Goal: Transaction & Acquisition: Subscribe to service/newsletter

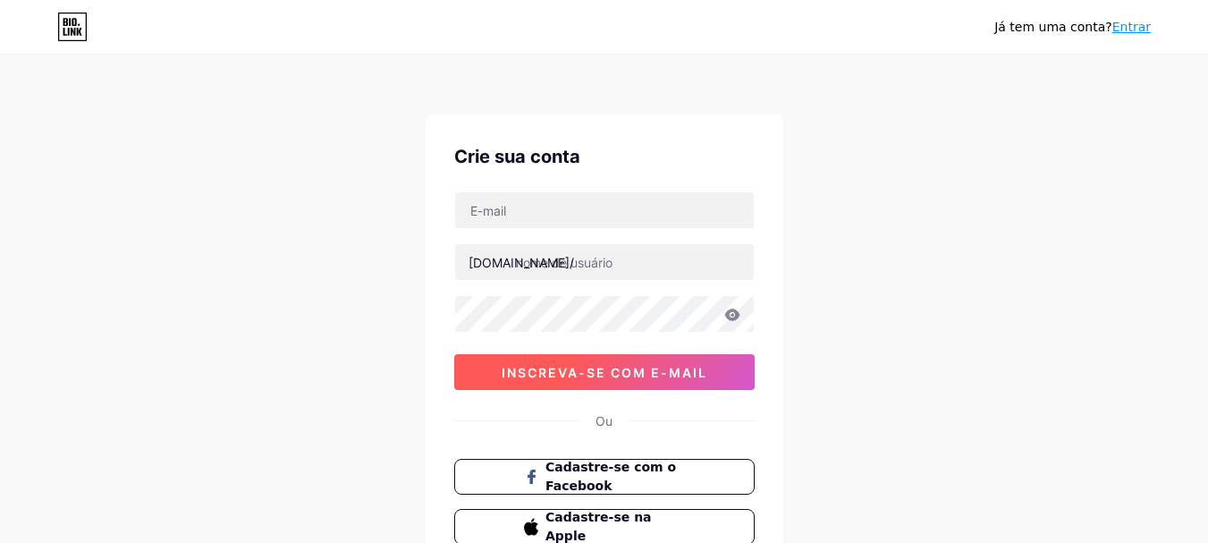
scroll to position [89, 0]
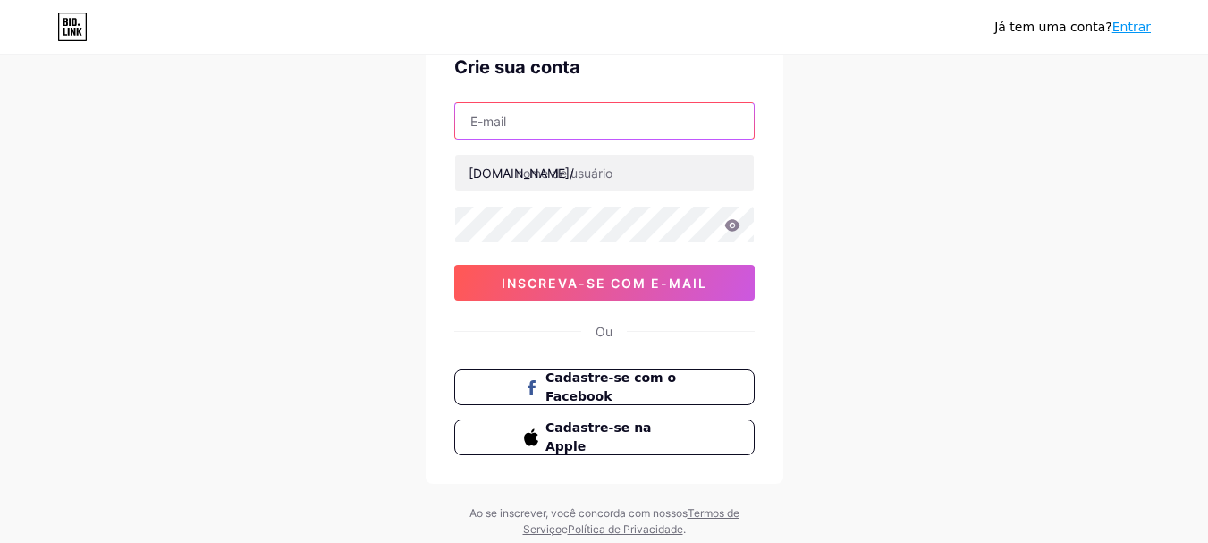
click at [553, 122] on input "text" at bounding box center [604, 121] width 299 height 36
type input "matheuslimavital14@gmail.com"
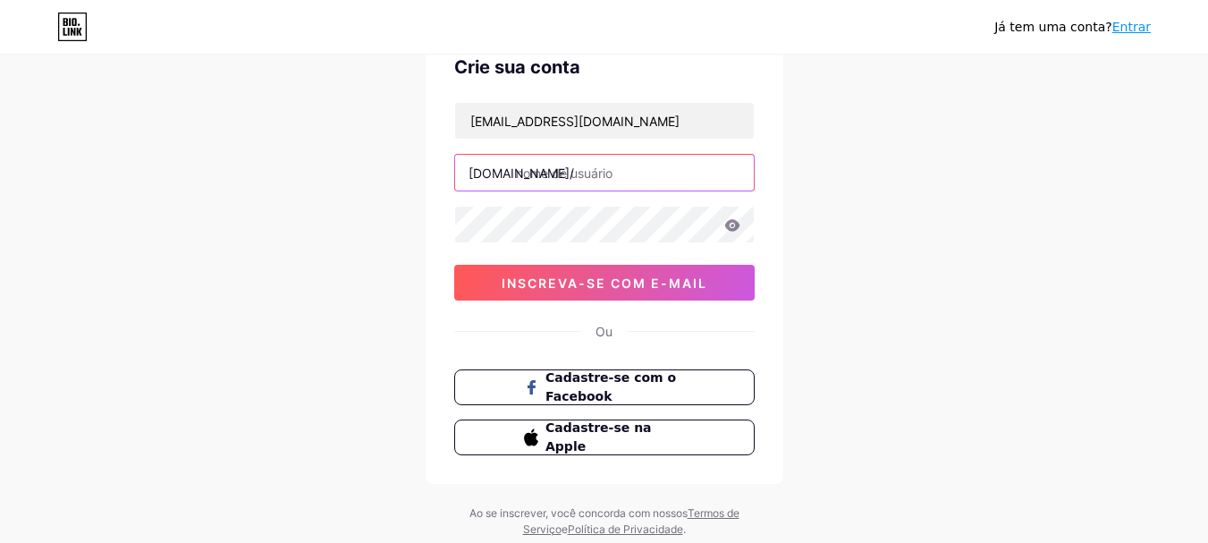
click at [534, 176] on input "text" at bounding box center [604, 173] width 299 height 36
click at [552, 173] on input "mlimatrainer" at bounding box center [604, 173] width 299 height 36
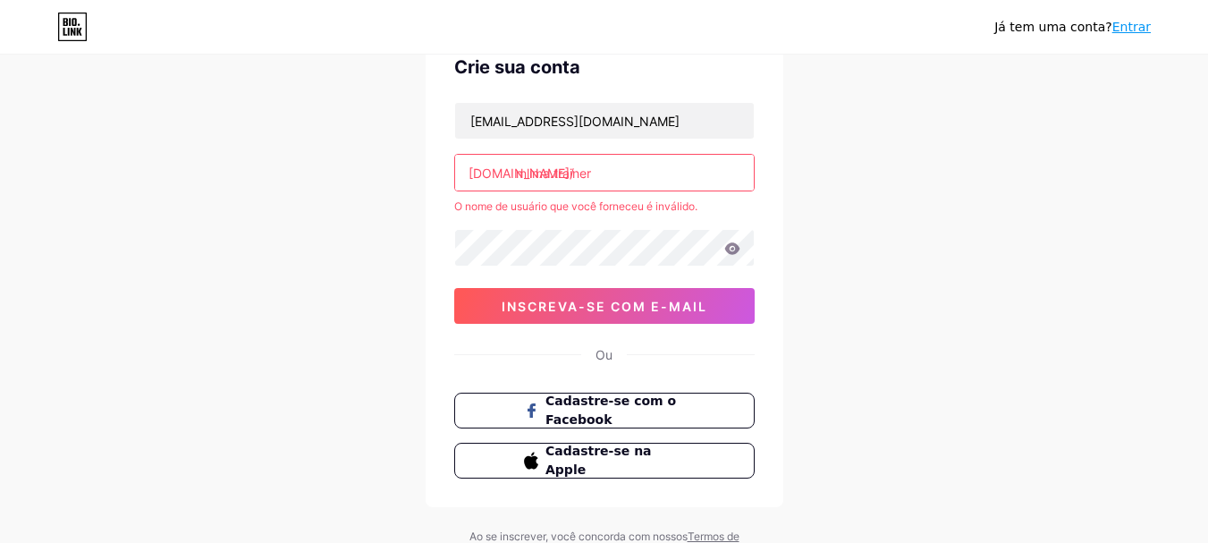
drag, startPoint x: 595, startPoint y: 173, endPoint x: 551, endPoint y: 177, distance: 44.0
click at [551, 177] on input "mlima.trainer" at bounding box center [604, 173] width 299 height 36
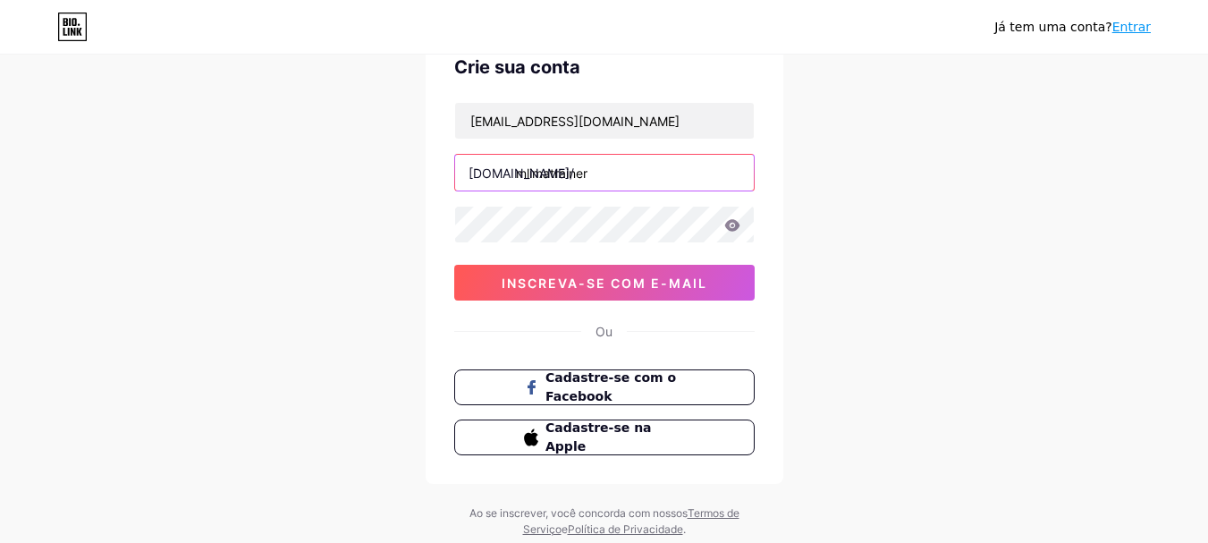
type input "mlimatrainer"
click at [731, 223] on icon at bounding box center [732, 225] width 16 height 13
click at [731, 223] on icon at bounding box center [730, 226] width 15 height 13
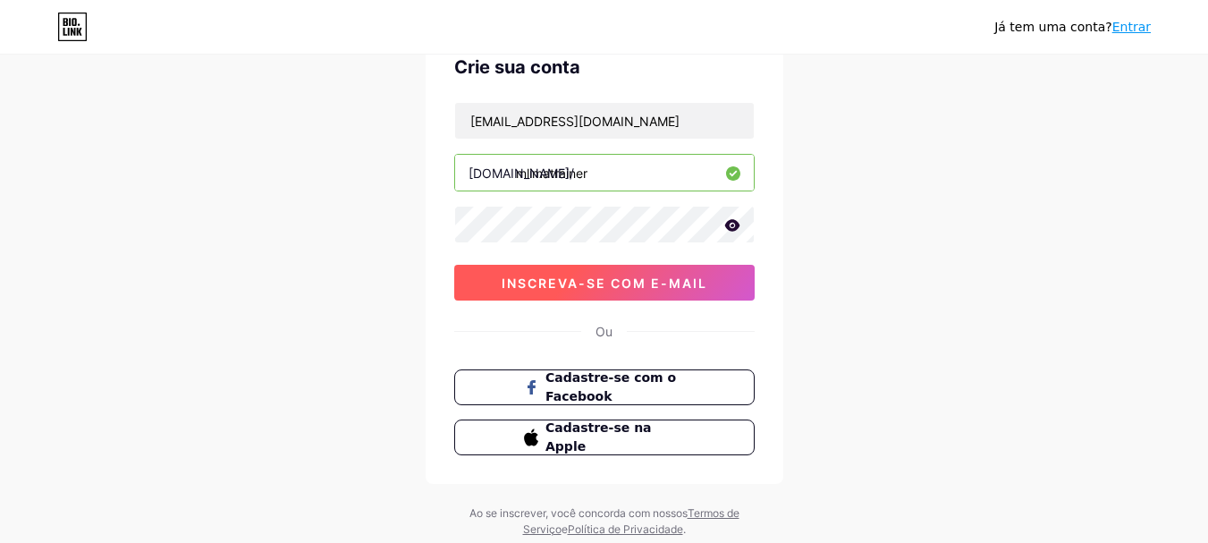
click at [559, 283] on font "inscreva-se com e-mail" at bounding box center [605, 282] width 206 height 15
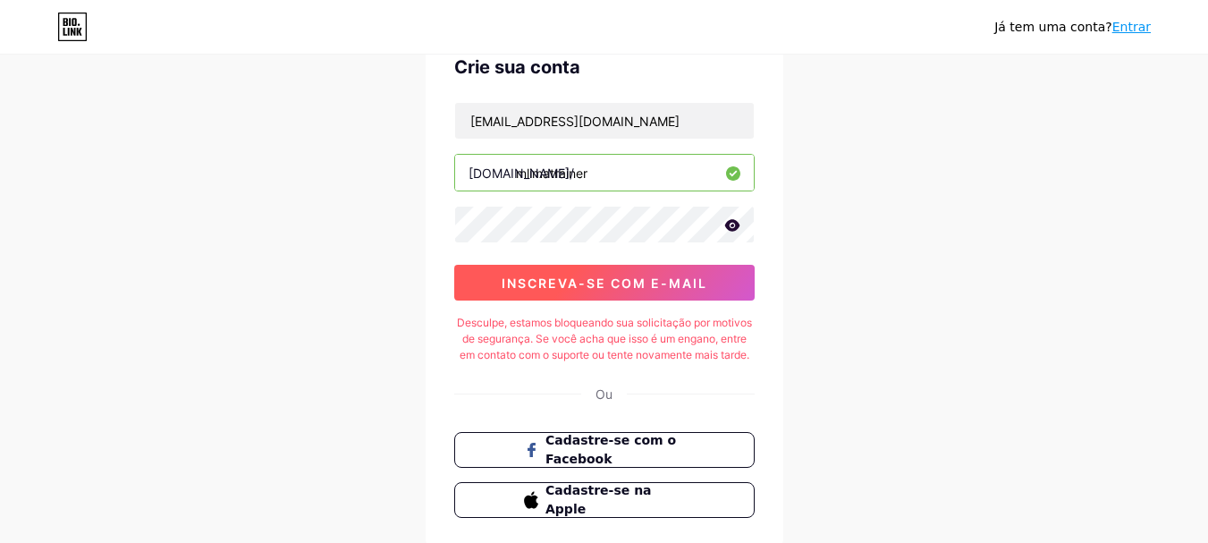
click at [595, 293] on button "inscreva-se com e-mail" at bounding box center [604, 283] width 300 height 36
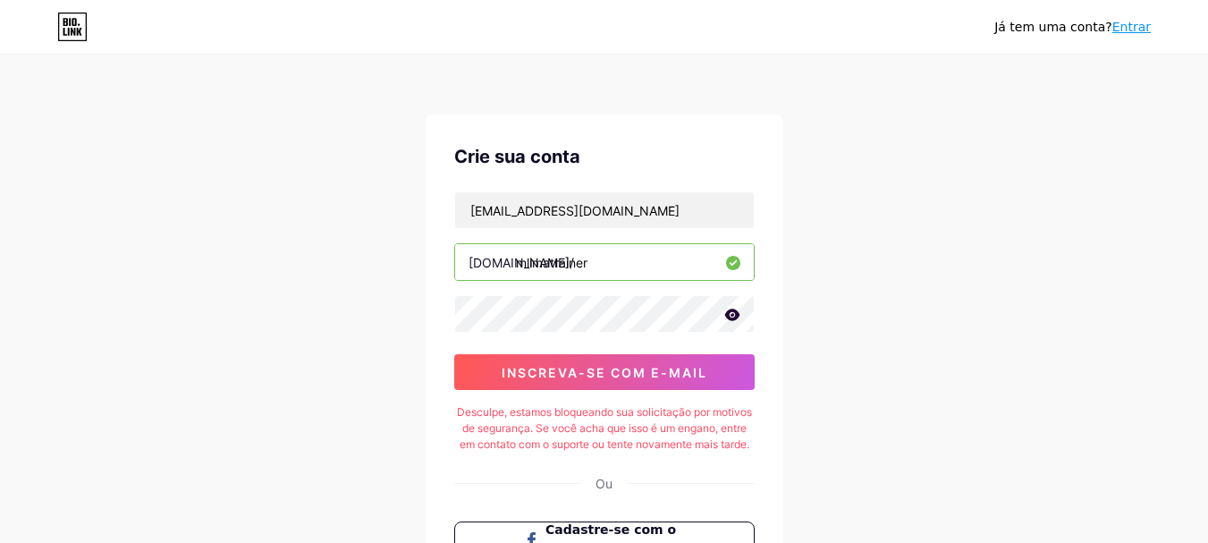
click at [82, 28] on icon at bounding box center [72, 27] width 30 height 29
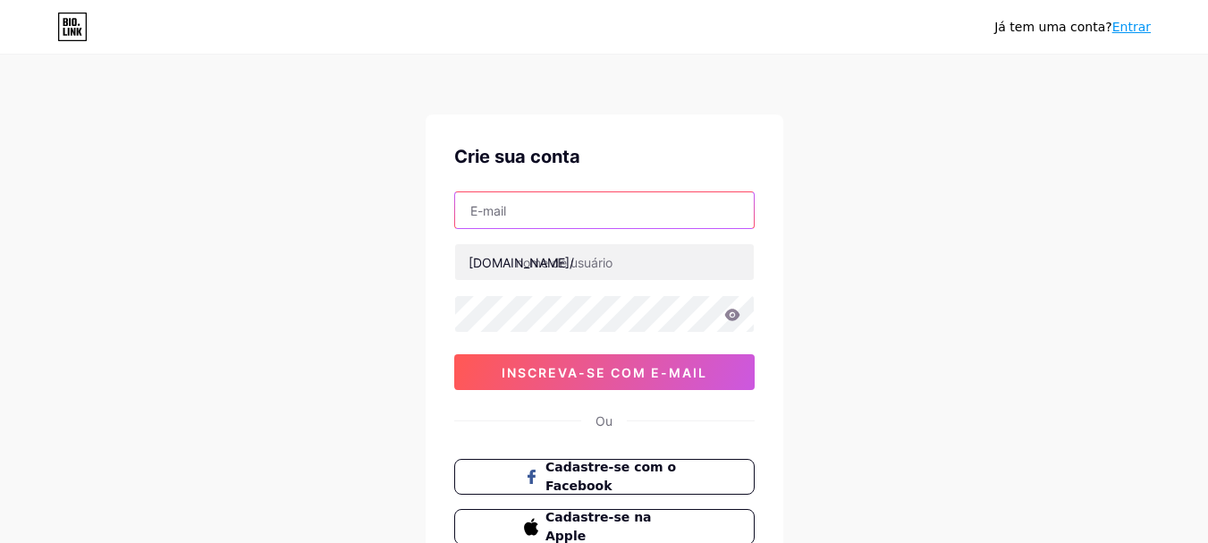
click at [595, 218] on input "text" at bounding box center [604, 210] width 299 height 36
type input "[EMAIL_ADDRESS][DOMAIN_NAME]"
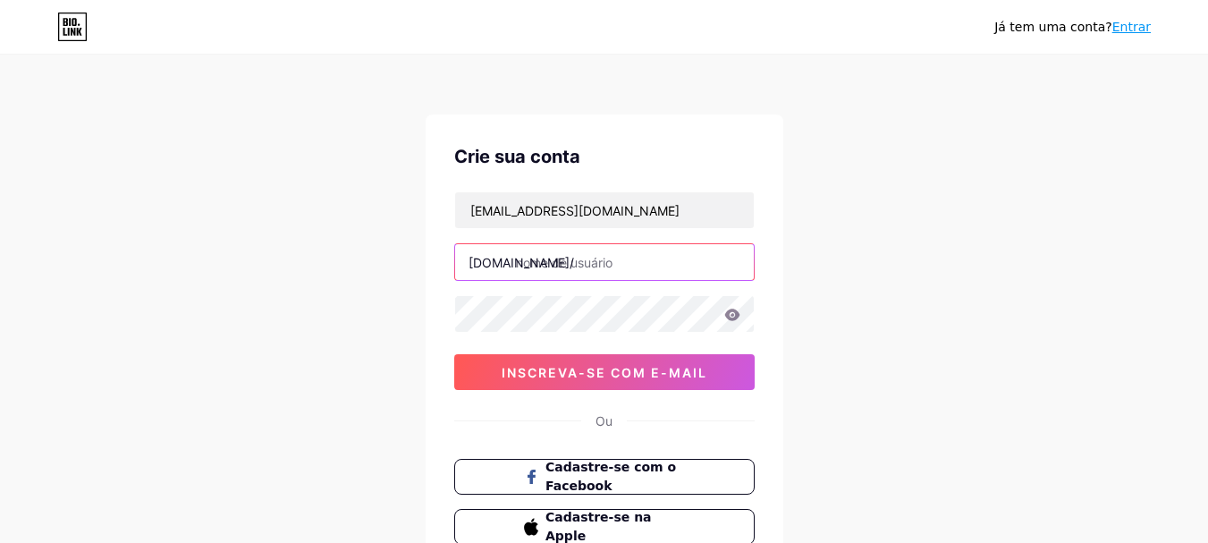
click at [563, 272] on input "text" at bounding box center [604, 262] width 299 height 36
type input "mlimatrainer"
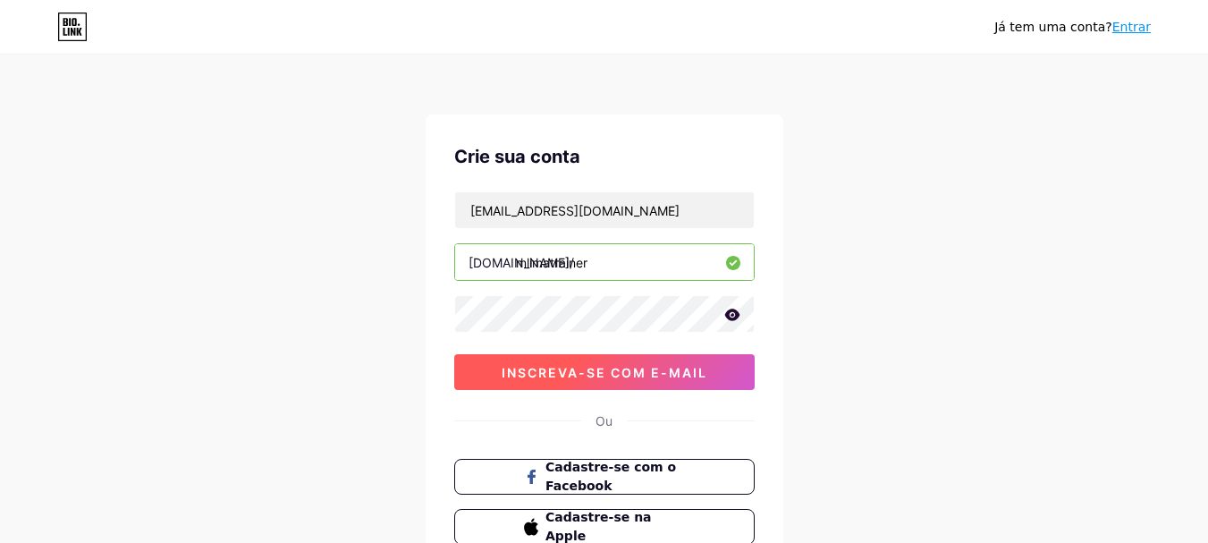
click at [561, 367] on font "inscreva-se com e-mail" at bounding box center [605, 372] width 206 height 15
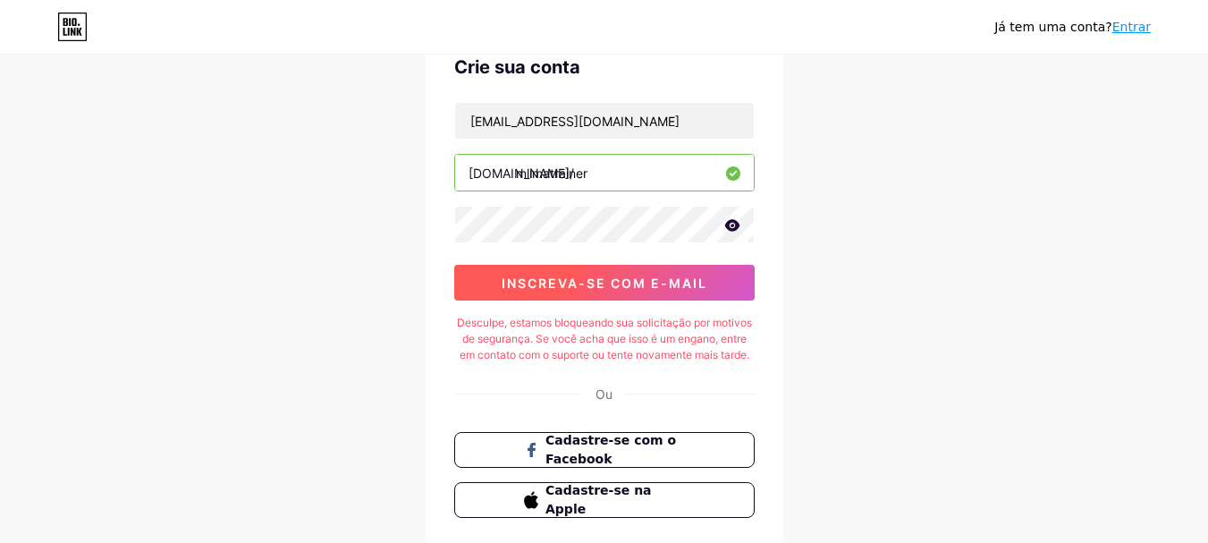
scroll to position [179, 0]
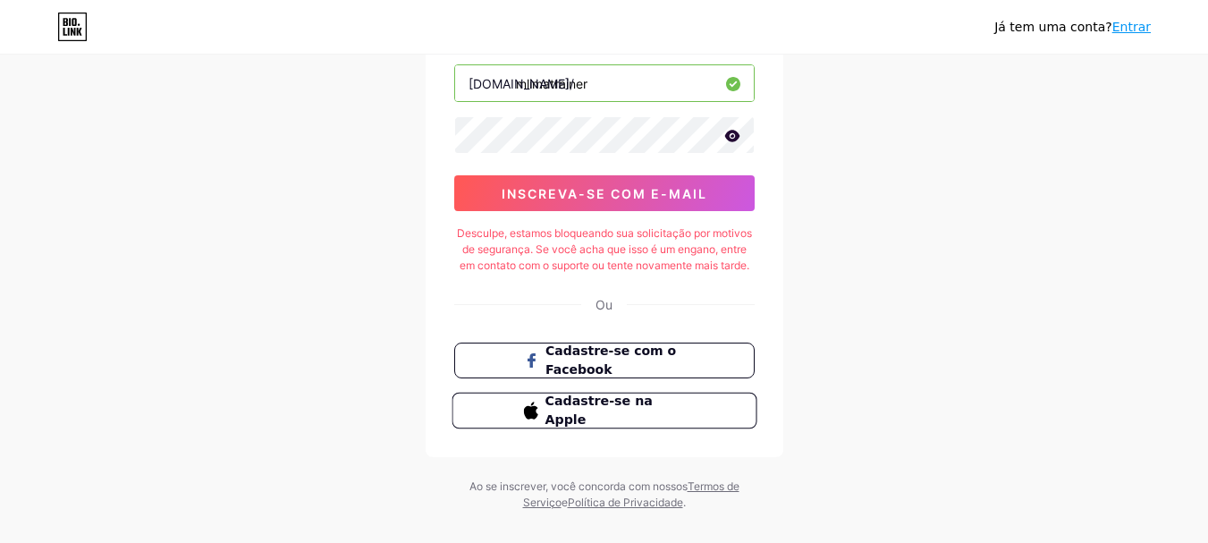
click at [607, 421] on button "Cadastre-se na Apple" at bounding box center [604, 411] width 305 height 37
